Goal: Transaction & Acquisition: Purchase product/service

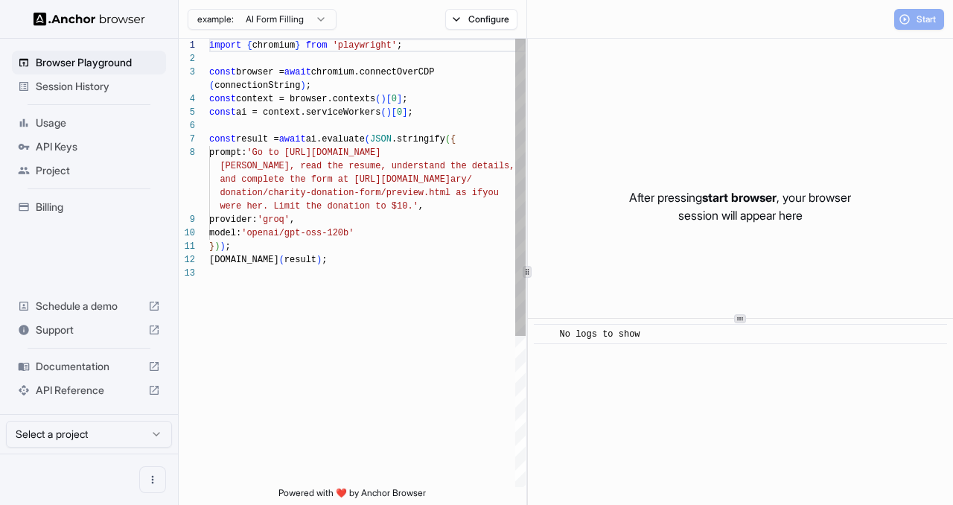
scroll to position [94, 0]
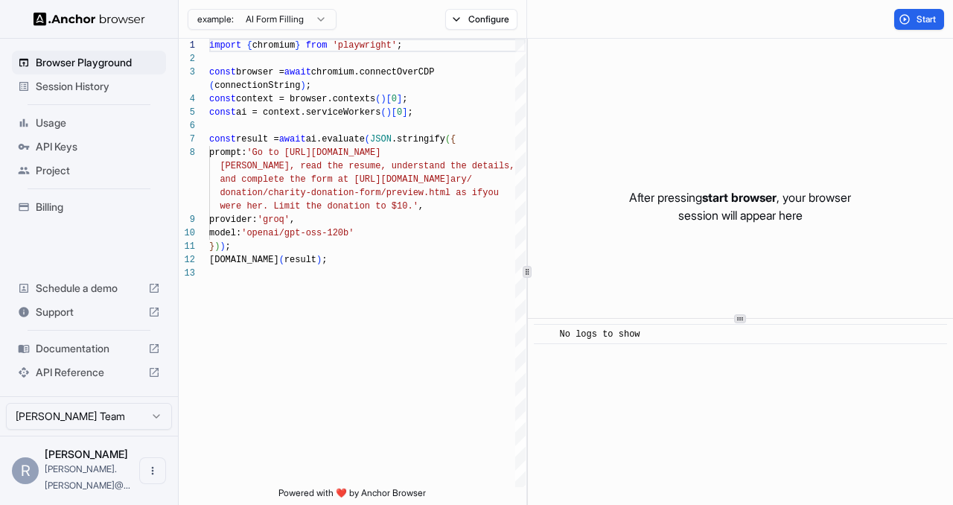
click at [51, 211] on span "Billing" at bounding box center [98, 207] width 124 height 15
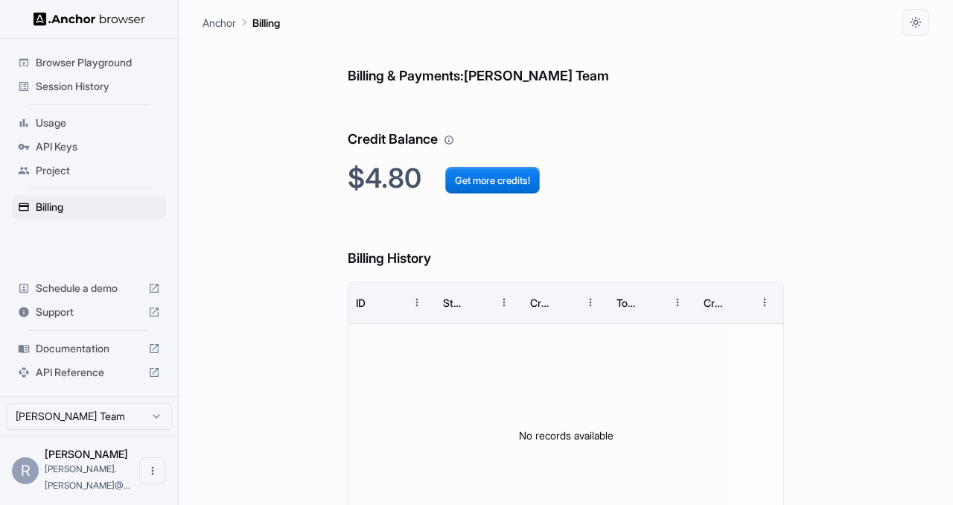
click at [300, 188] on div "Billing & Payments: [PERSON_NAME] Team Credit Balance $4.80 Get more credits! B…" at bounding box center [566, 312] width 727 height 552
click at [103, 198] on div "Billing" at bounding box center [89, 207] width 154 height 24
click at [100, 55] on span "Browser Playground" at bounding box center [98, 62] width 124 height 15
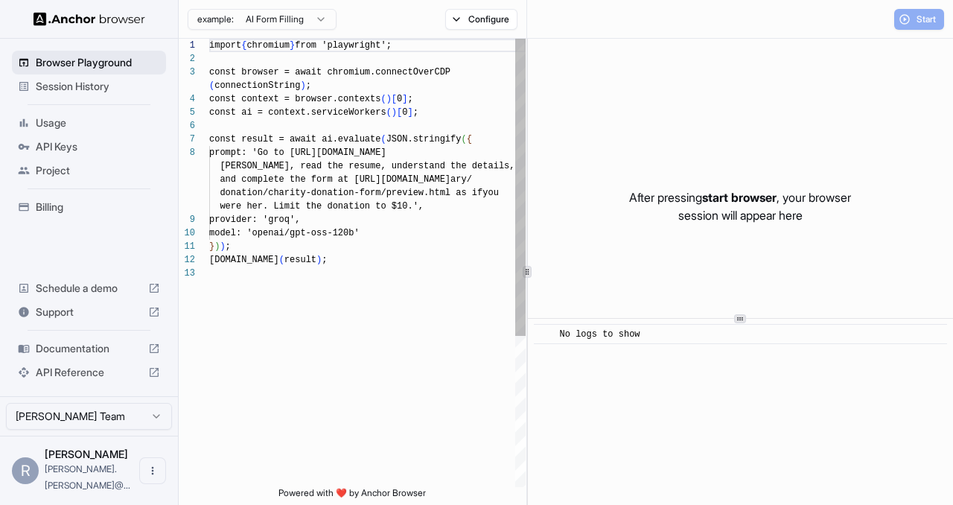
scroll to position [94, 0]
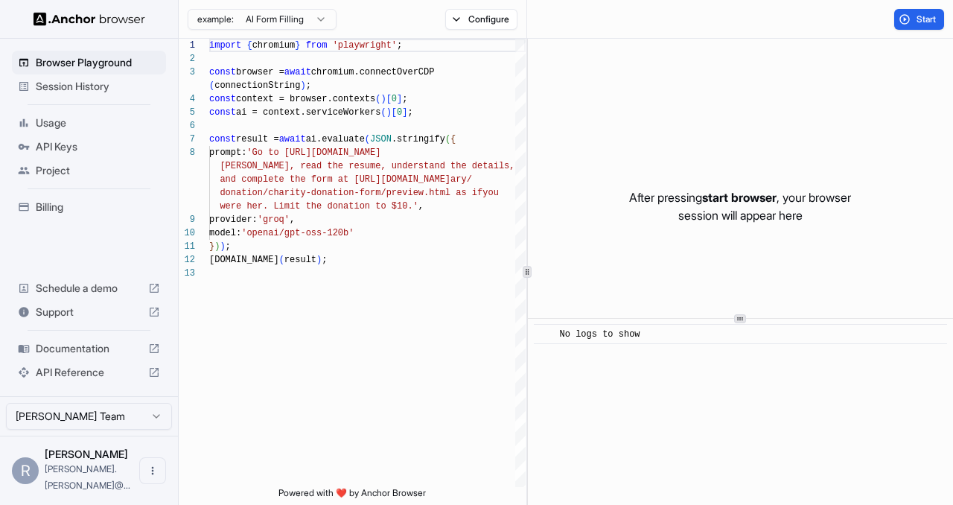
click at [71, 95] on div "Session History" at bounding box center [89, 86] width 154 height 24
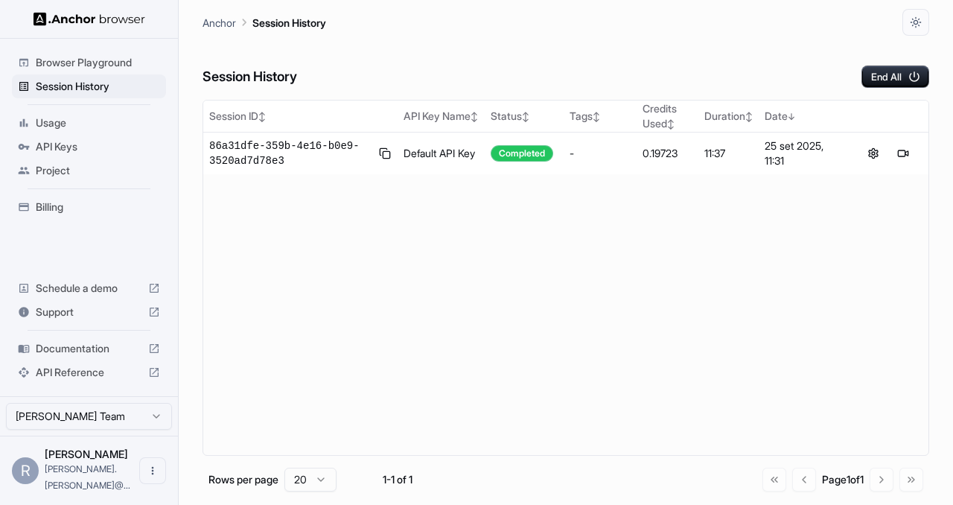
click at [75, 127] on span "Usage" at bounding box center [98, 122] width 124 height 15
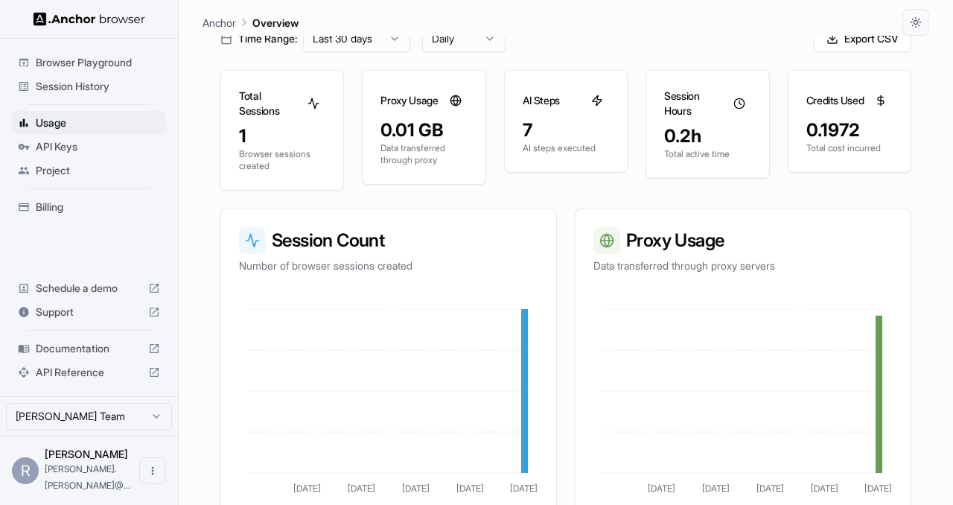
scroll to position [104, 0]
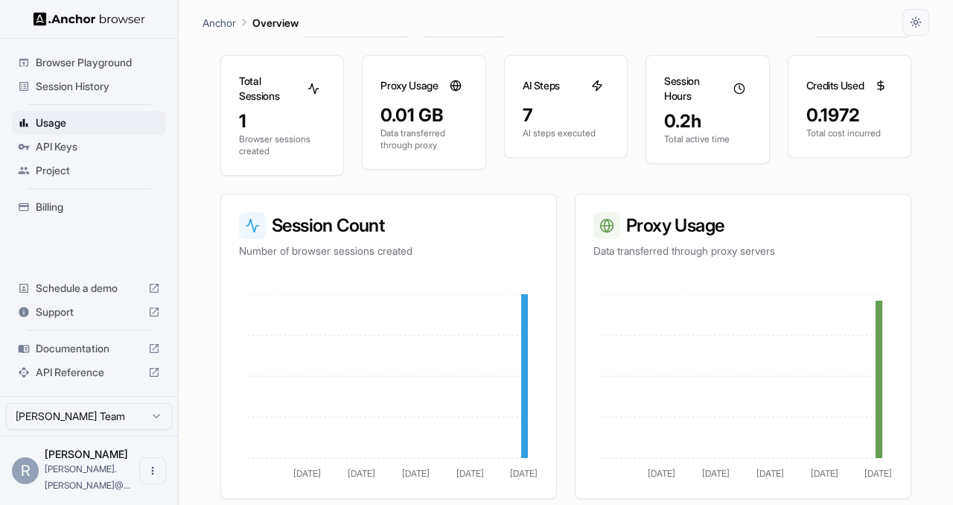
click at [291, 153] on p "Browser sessions created" at bounding box center [282, 145] width 86 height 24
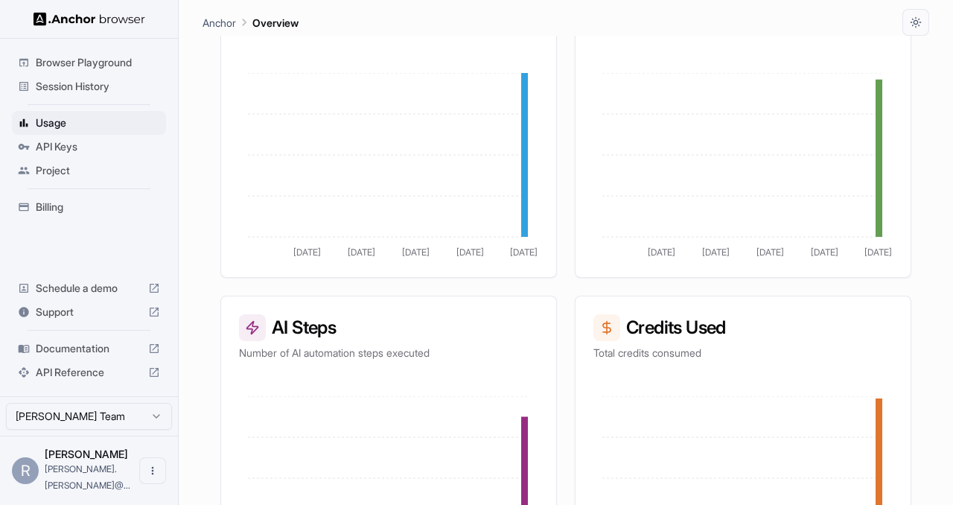
scroll to position [421, 0]
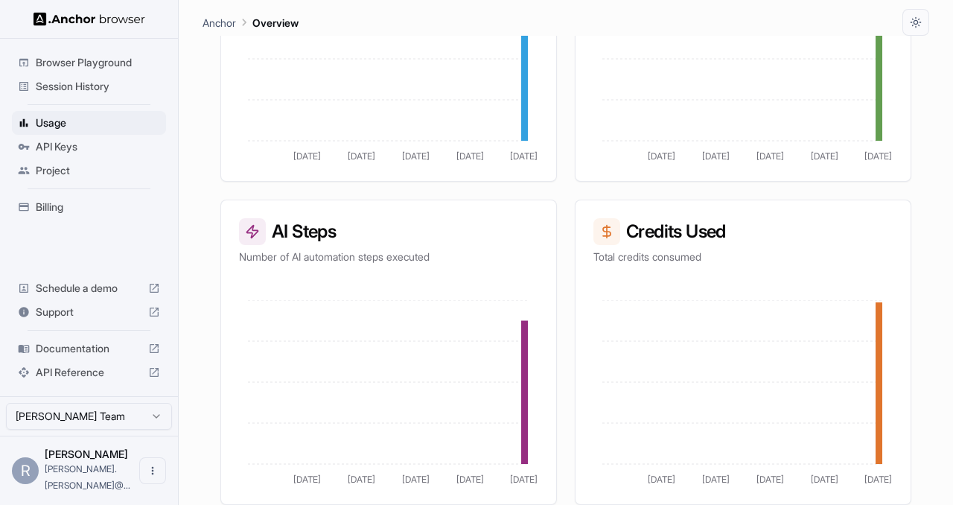
click at [77, 208] on span "Billing" at bounding box center [98, 207] width 124 height 15
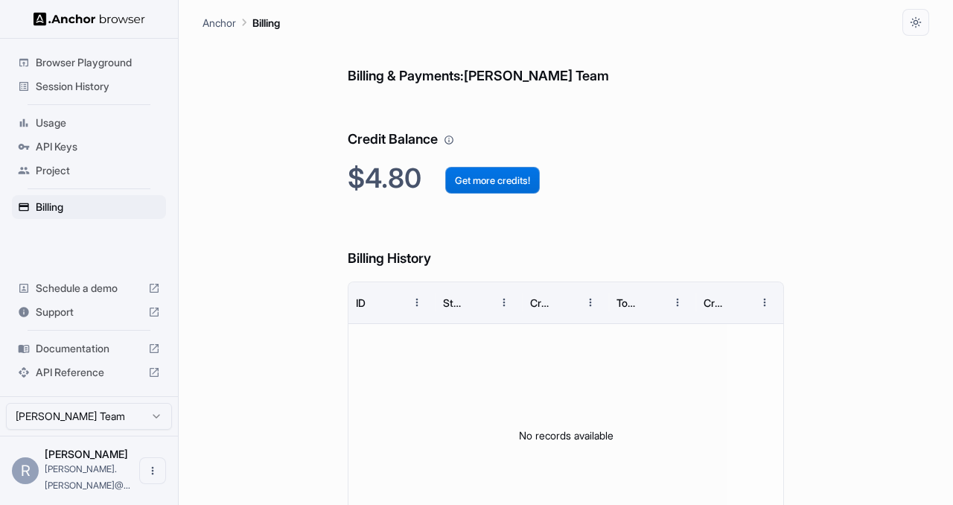
click at [520, 169] on button "Get more credits!" at bounding box center [492, 180] width 95 height 27
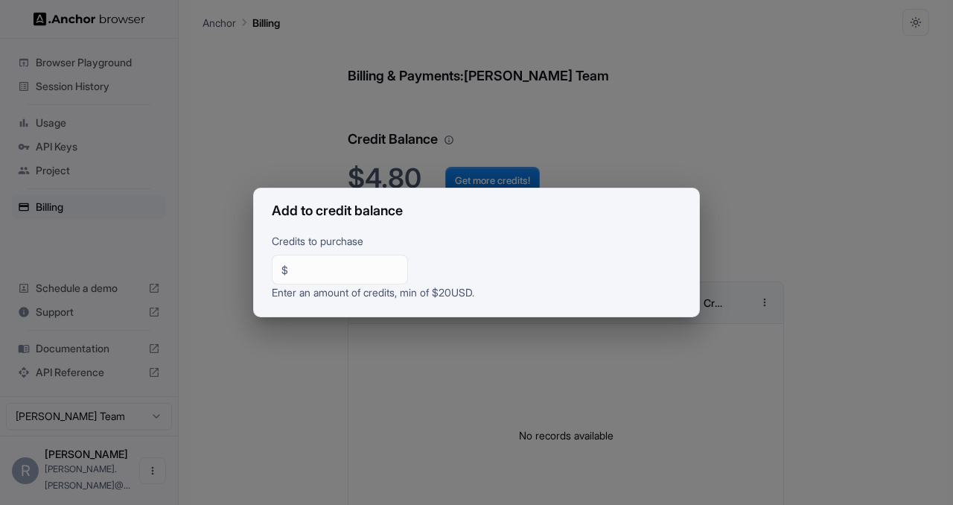
click at [588, 84] on div "Add to credit balance Credits to purchase $ ** ​ Enter an amount of credits, mi…" at bounding box center [476, 252] width 953 height 505
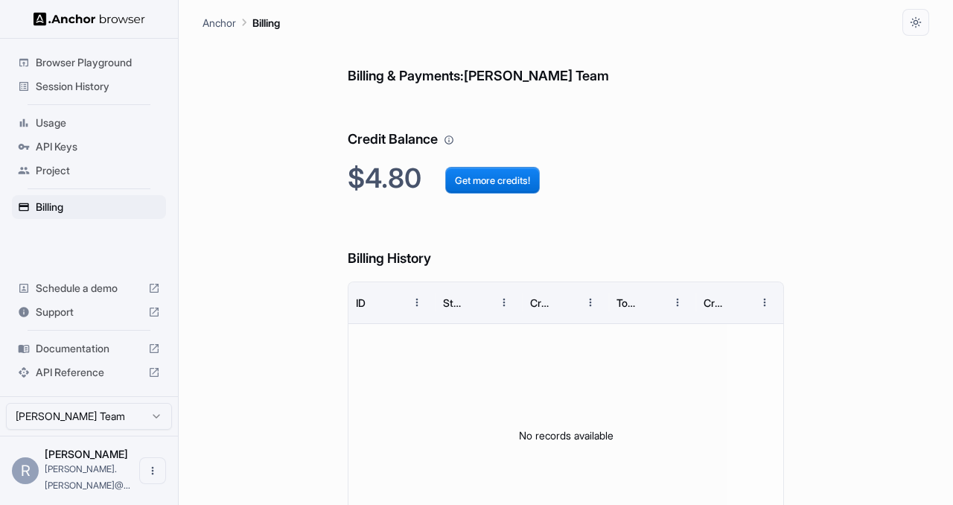
click at [452, 138] on icon "Your credit balance will be consumed as you use the API. Visit the usage page t…" at bounding box center [449, 140] width 10 height 10
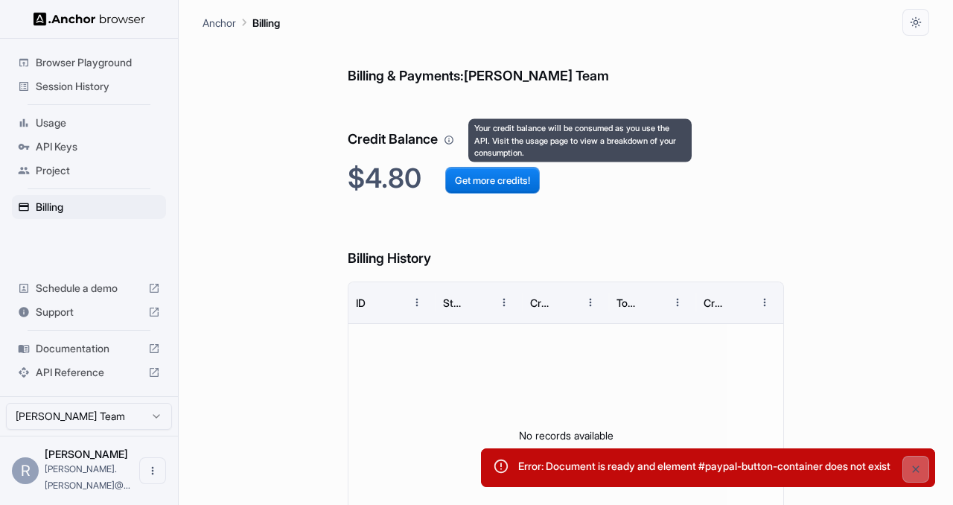
click at [453, 138] on icon "Your credit balance will be consumed as you use the API. Visit the usage page t…" at bounding box center [449, 140] width 10 height 10
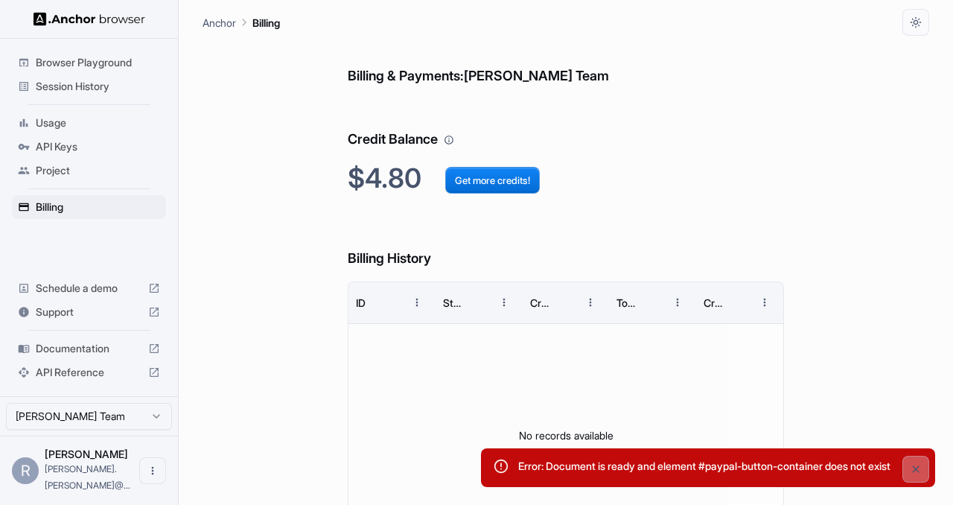
click at [354, 164] on h2 "$4.80 Get more credits!" at bounding box center [566, 178] width 436 height 32
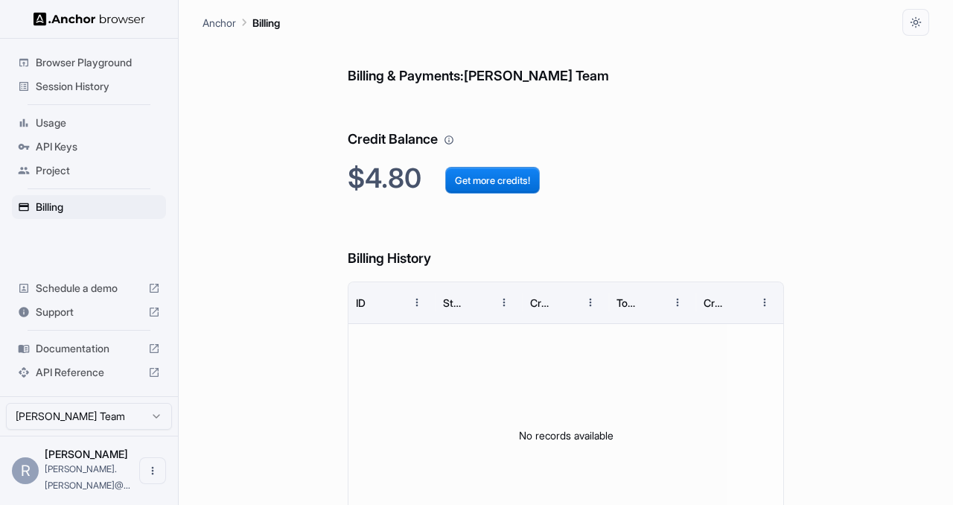
click at [454, 143] on icon "Your credit balance will be consumed as you use the API. Visit the usage page t…" at bounding box center [449, 140] width 10 height 10
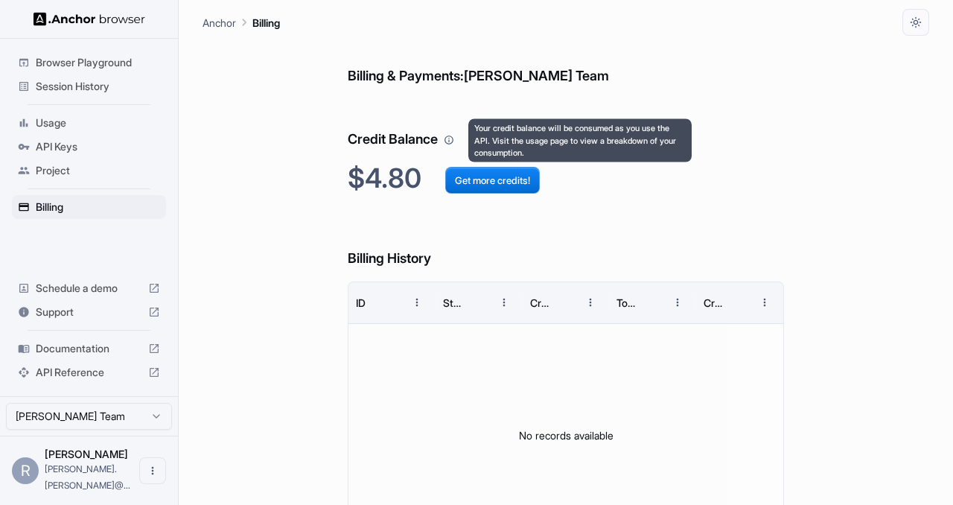
click at [541, 138] on div "Your credit balance will be consumed as you use the API. Visit the usage page t…" at bounding box center [579, 140] width 223 height 43
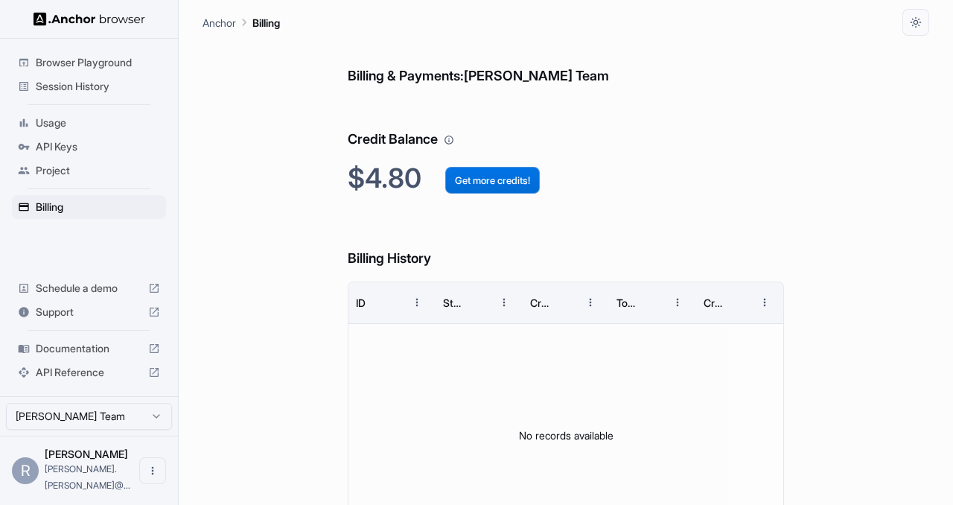
click at [473, 180] on button "Get more credits!" at bounding box center [492, 180] width 95 height 27
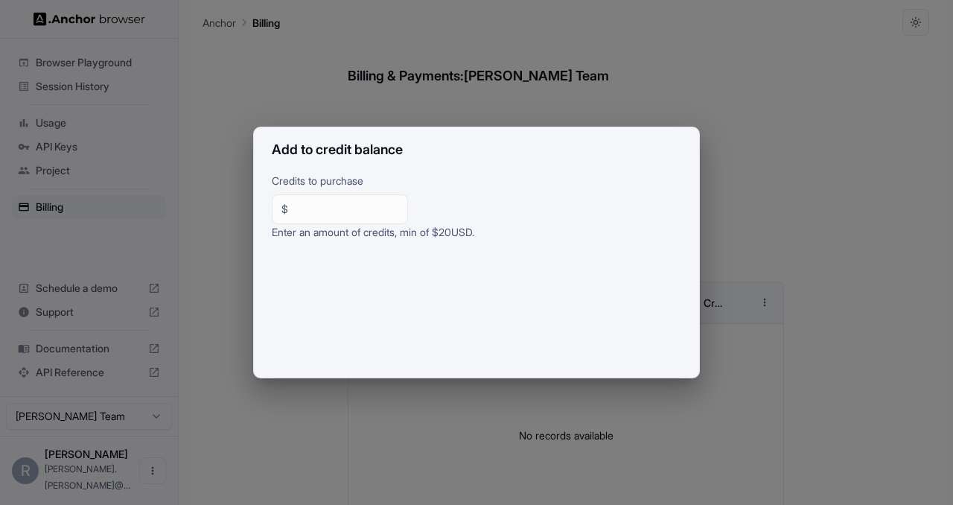
click at [455, 104] on div "Add to credit balance Credits to purchase $ ** ​ Enter an amount of credits, mi…" at bounding box center [476, 252] width 953 height 505
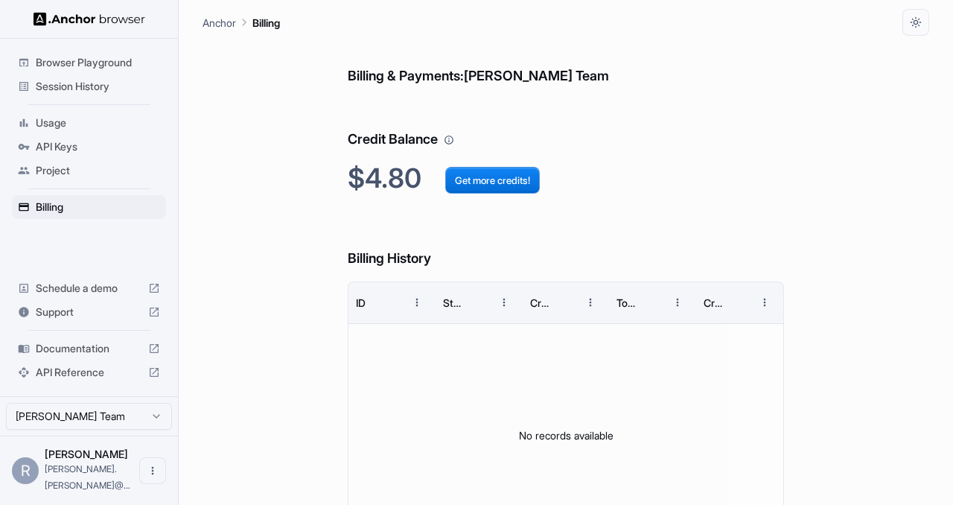
click at [454, 104] on h6 "Credit Balance" at bounding box center [566, 124] width 436 height 51
click at [495, 186] on button "Get more credits!" at bounding box center [492, 180] width 95 height 27
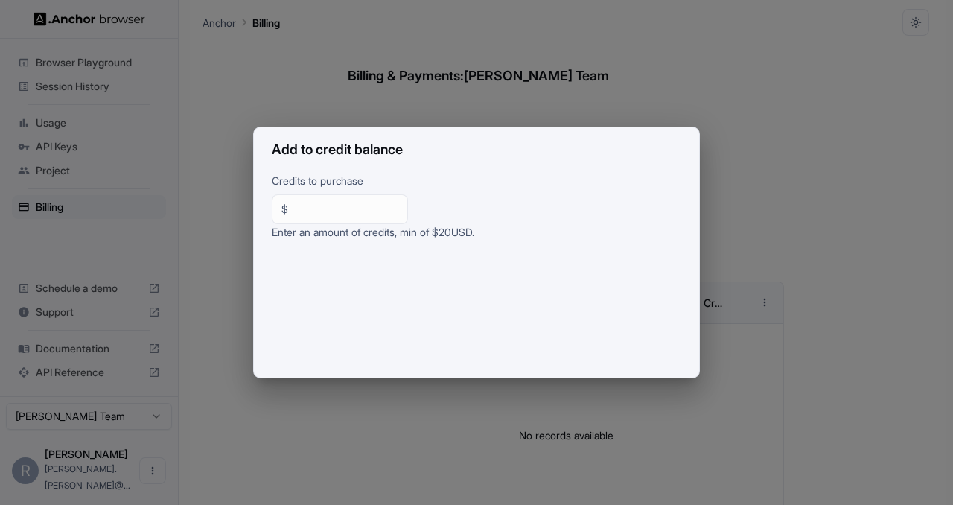
click at [477, 88] on div "Add to credit balance Credits to purchase $ ** ​ Enter an amount of credits, mi…" at bounding box center [476, 252] width 953 height 505
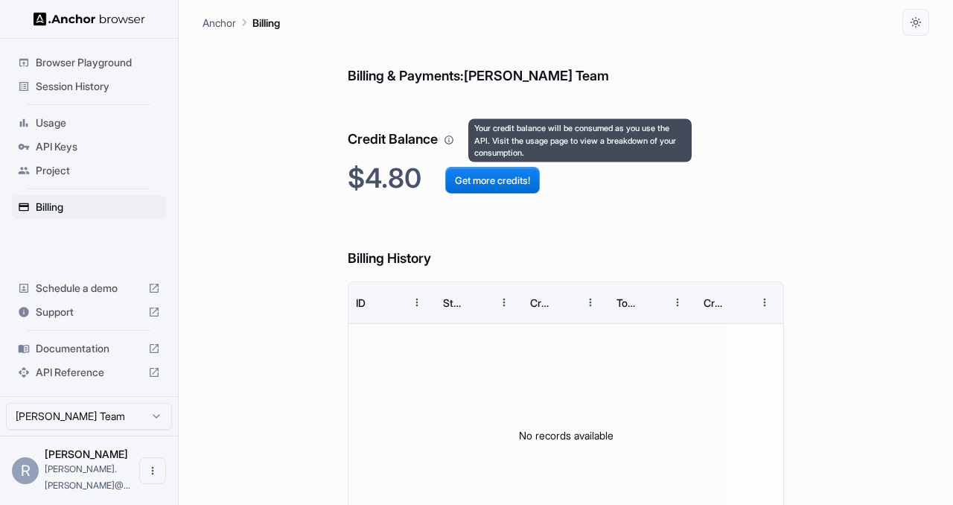
click at [449, 137] on icon "Your credit balance will be consumed as you use the API. Visit the usage page t…" at bounding box center [449, 140] width 9 height 9
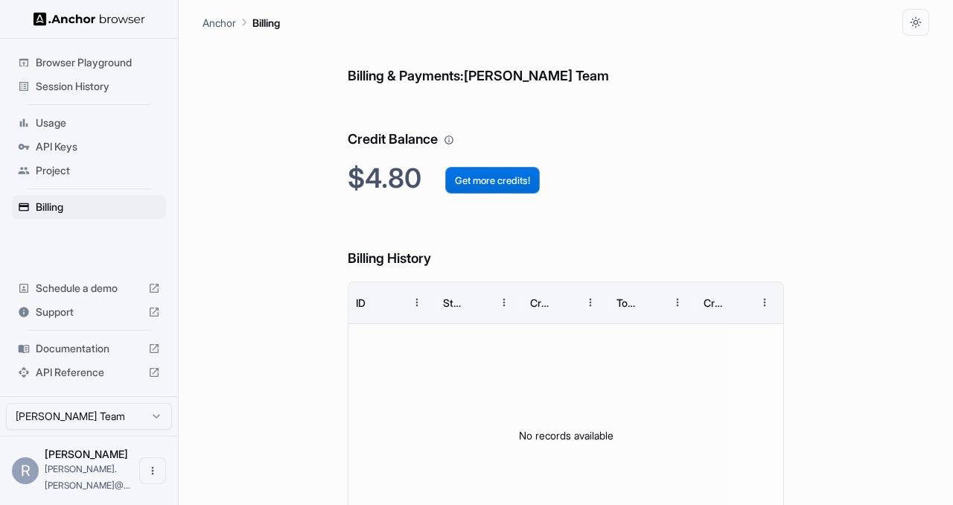
click at [489, 185] on button "Get more credits!" at bounding box center [492, 180] width 95 height 27
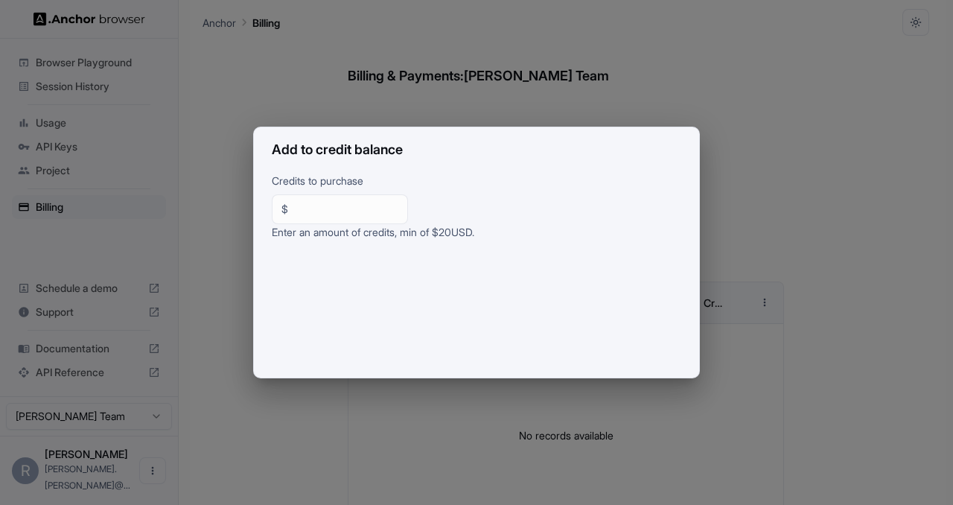
click at [438, 88] on div "Add to credit balance Credits to purchase $ ** ​ Enter an amount of credits, mi…" at bounding box center [476, 252] width 953 height 505
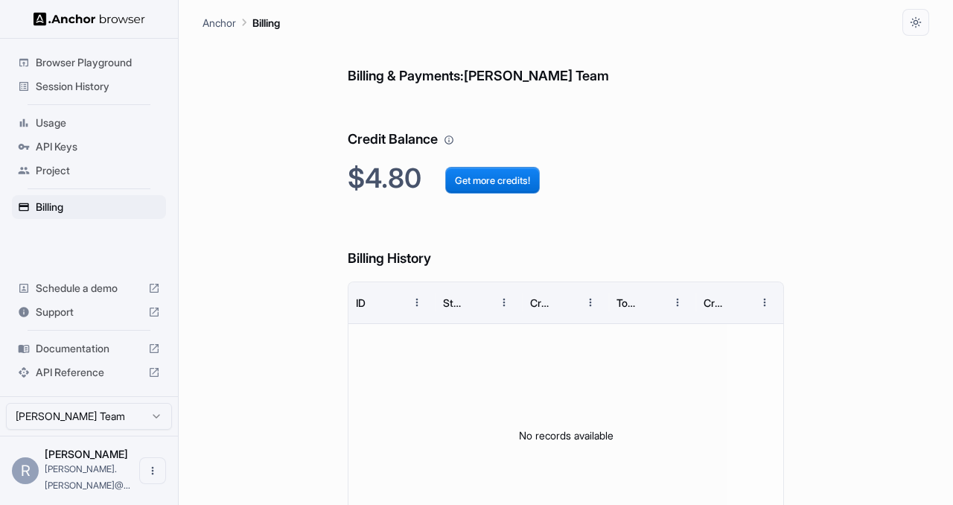
click at [108, 320] on span "Support" at bounding box center [89, 312] width 107 height 15
click at [83, 380] on span "API Reference" at bounding box center [89, 372] width 107 height 15
